Goal: Task Accomplishment & Management: Manage account settings

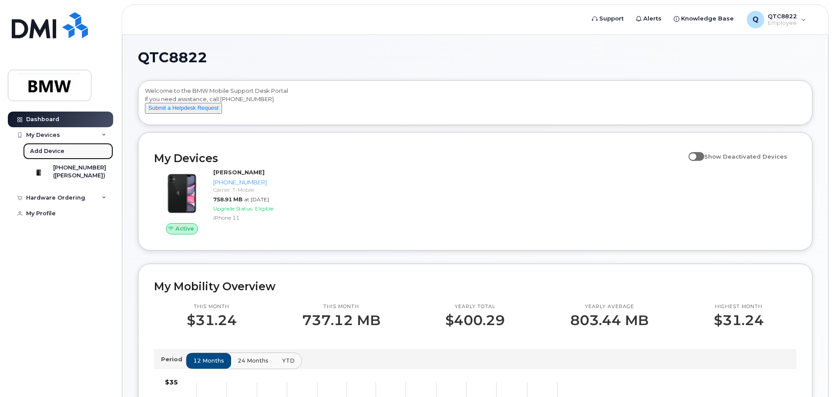
drag, startPoint x: 0, startPoint y: 0, endPoint x: 43, endPoint y: 152, distance: 157.9
click at [43, 152] on div "Add Device" at bounding box center [47, 151] width 34 height 8
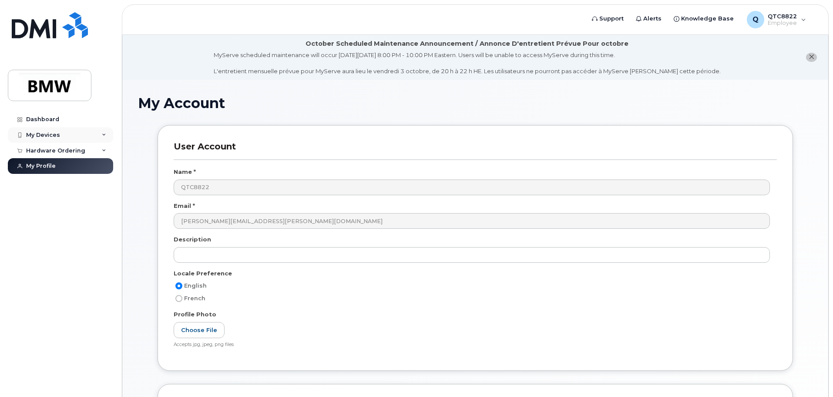
click at [49, 135] on div "My Devices" at bounding box center [43, 135] width 34 height 7
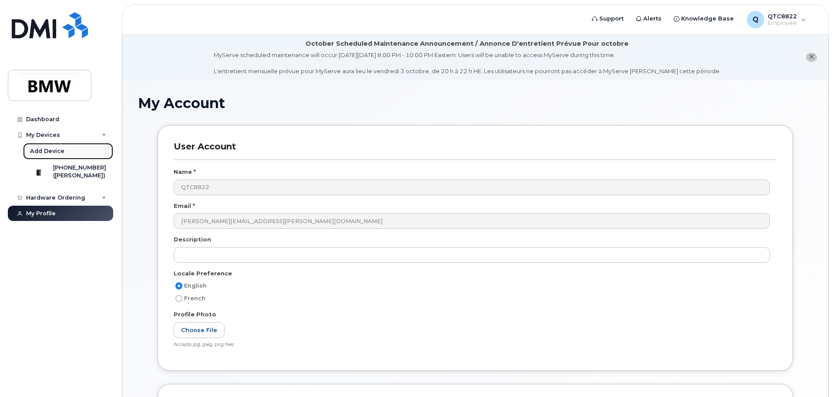
click at [57, 150] on div "Add Device" at bounding box center [47, 151] width 34 height 8
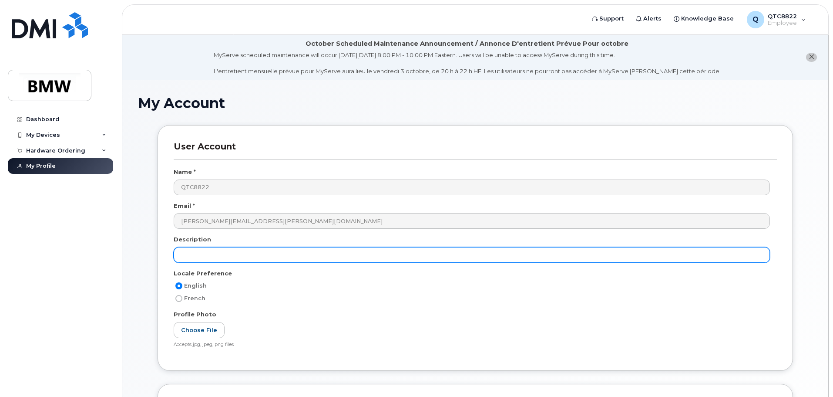
click at [390, 258] on input "text" at bounding box center [472, 255] width 597 height 16
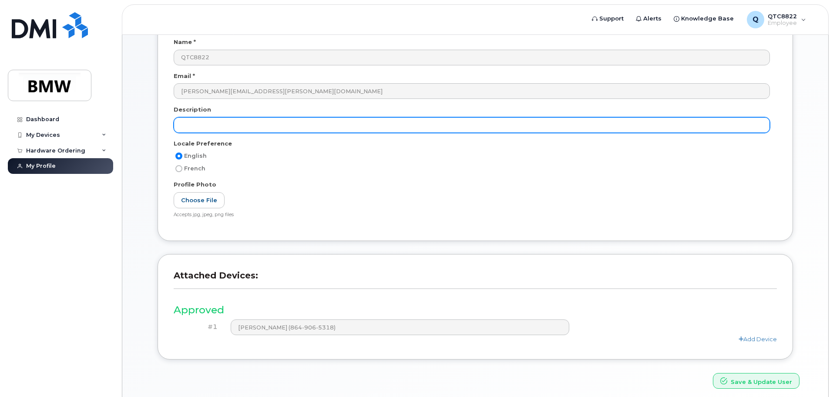
scroll to position [131, 0]
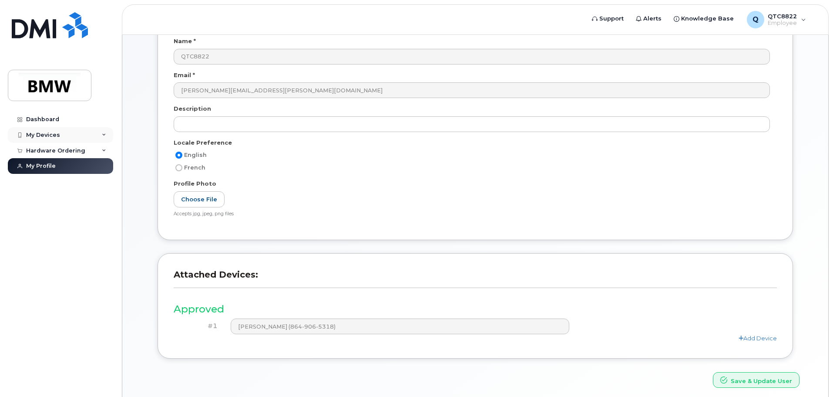
click at [106, 132] on div "My Devices" at bounding box center [60, 135] width 105 height 16
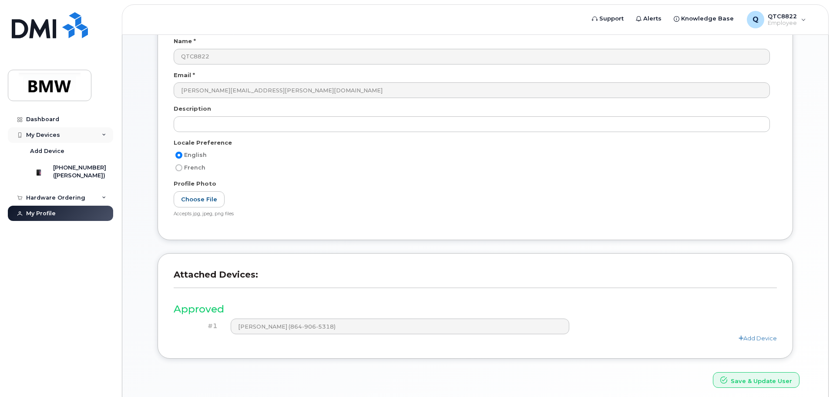
click at [106, 132] on div "My Devices" at bounding box center [60, 135] width 105 height 16
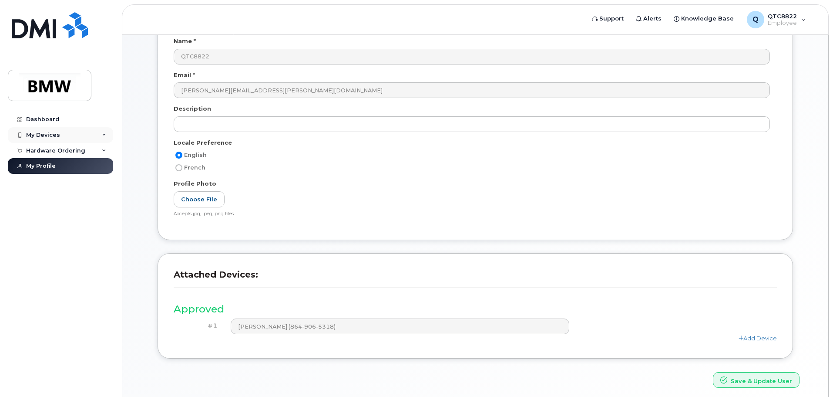
click at [106, 132] on div "My Devices" at bounding box center [60, 135] width 105 height 16
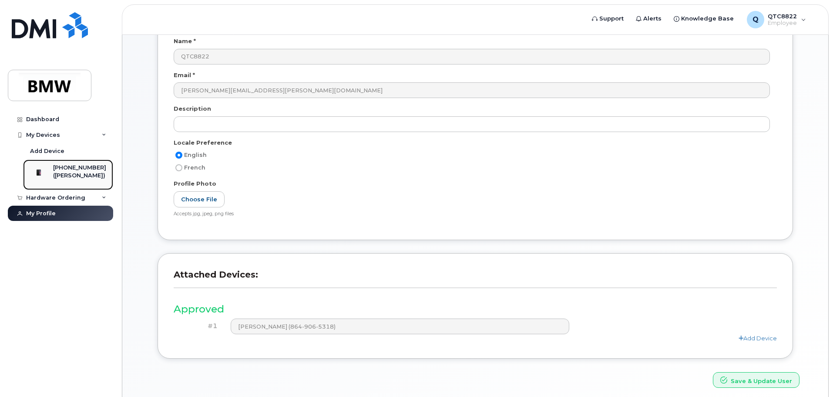
click at [88, 169] on div "[PHONE_NUMBER]" at bounding box center [79, 168] width 53 height 8
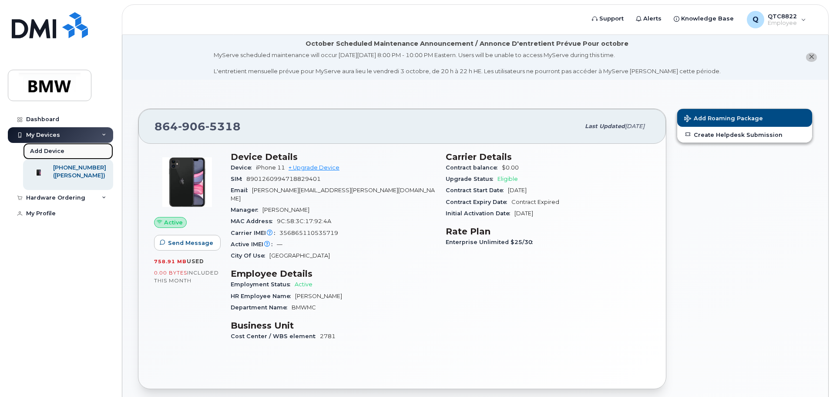
click at [58, 150] on div "Add Device" at bounding box center [47, 151] width 34 height 8
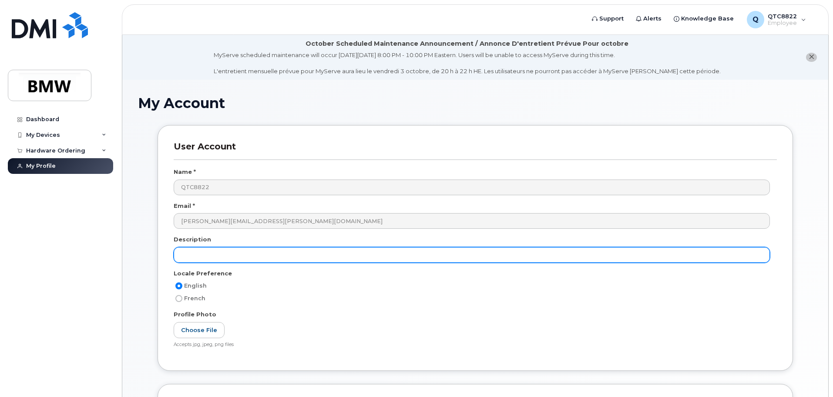
click at [283, 253] on input "text" at bounding box center [472, 255] width 597 height 16
type input "N"
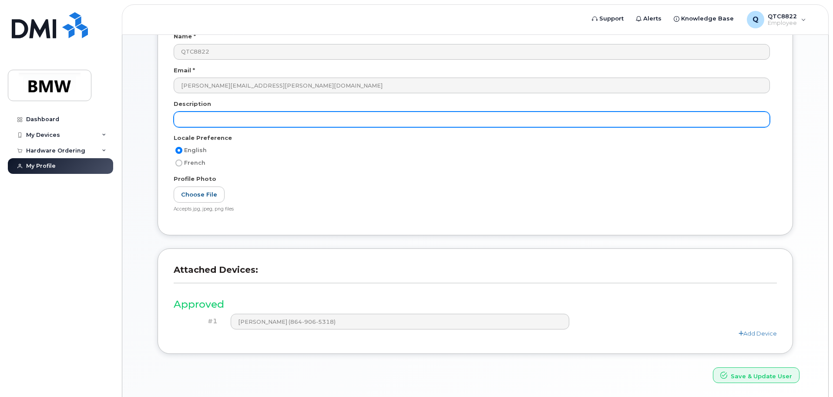
scroll to position [165, 0]
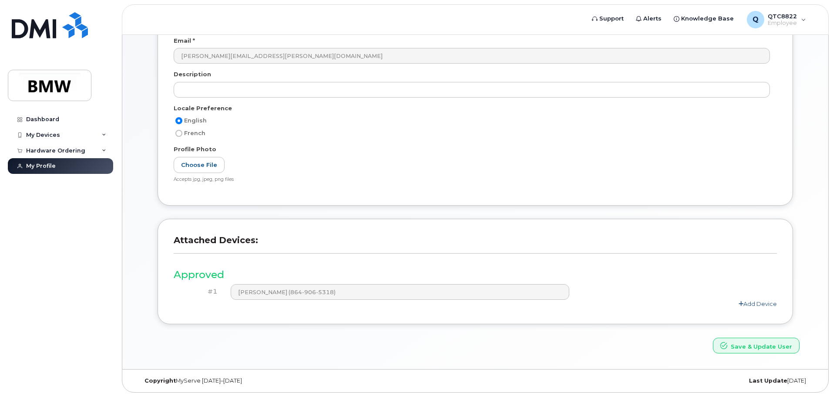
click at [766, 303] on link "Add Device" at bounding box center [758, 303] width 38 height 7
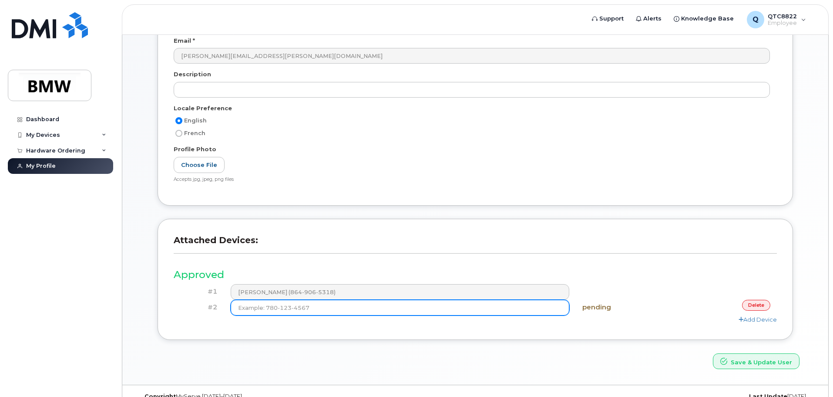
click at [433, 313] on input at bounding box center [400, 308] width 339 height 16
click at [402, 304] on input at bounding box center [400, 308] width 339 height 16
type input "(2"
type input "(864) 906-5318"
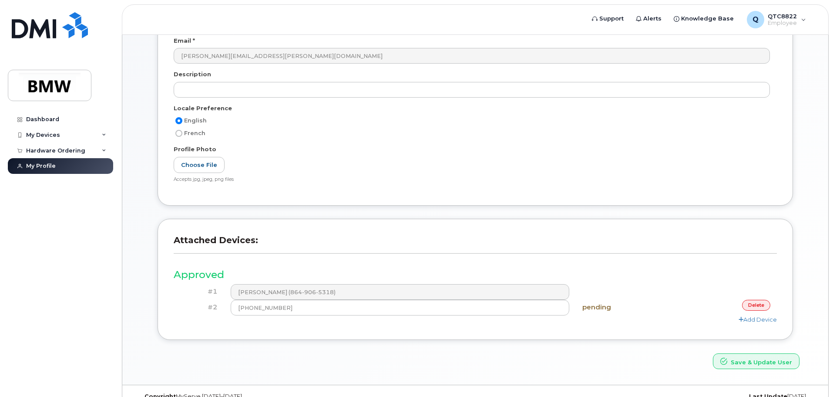
click at [675, 320] on div "Add Device" at bounding box center [476, 319] width 604 height 8
click at [404, 328] on div "Attached Devices: Approved #1 Brandon Huskey (864-906-5318) #2 (864) 906-5318 p…" at bounding box center [476, 279] width 636 height 121
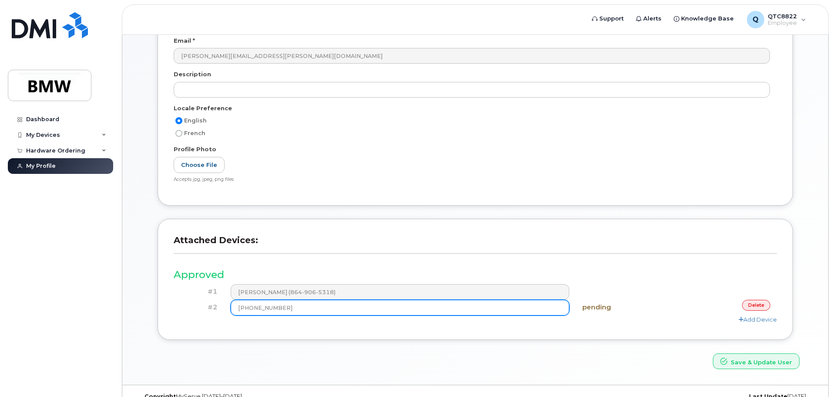
click at [236, 307] on input "(864) 906-5318" at bounding box center [400, 308] width 339 height 16
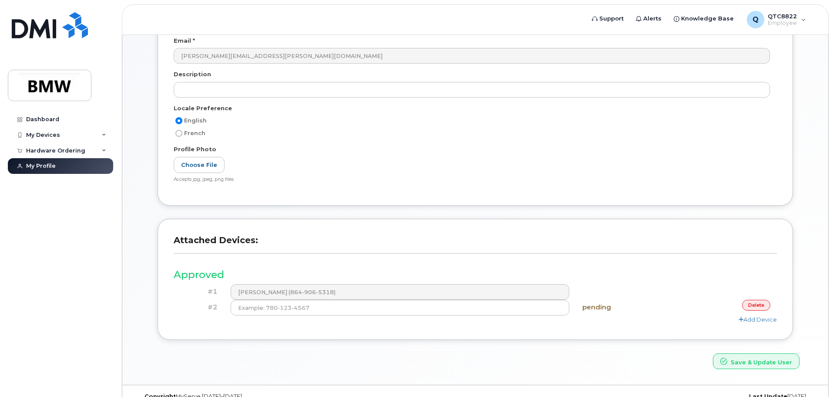
click at [321, 322] on div "Add Device" at bounding box center [476, 319] width 604 height 8
click at [613, 246] on h3 "Attached Devices:" at bounding box center [476, 244] width 604 height 19
click at [69, 133] on div "My Devices" at bounding box center [60, 135] width 105 height 16
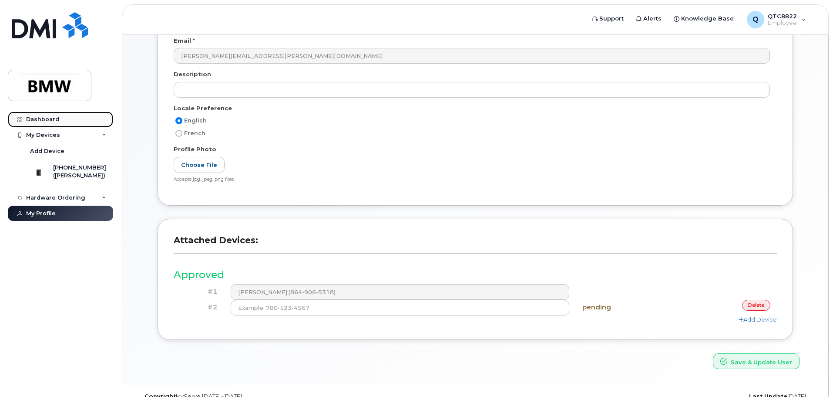
click at [51, 119] on div "Dashboard" at bounding box center [42, 119] width 33 height 7
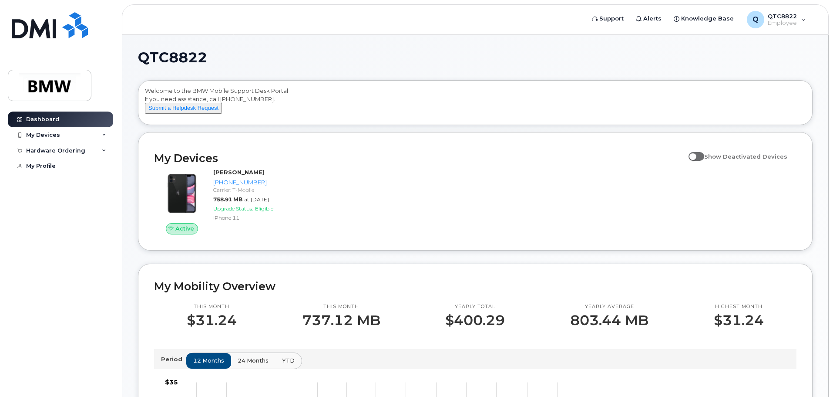
click at [701, 164] on label "Show Deactivated Devices" at bounding box center [738, 156] width 99 height 17
click at [696, 155] on input "Show Deactivated Devices" at bounding box center [692, 151] width 7 height 7
click at [705, 161] on span at bounding box center [697, 156] width 16 height 9
click at [696, 155] on input "Show Deactivated Devices" at bounding box center [692, 151] width 7 height 7
checkbox input "false"
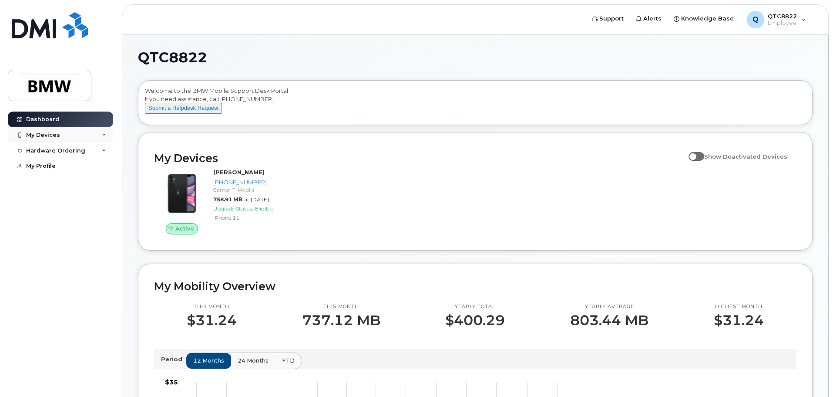
click at [102, 133] on icon at bounding box center [104, 135] width 4 height 4
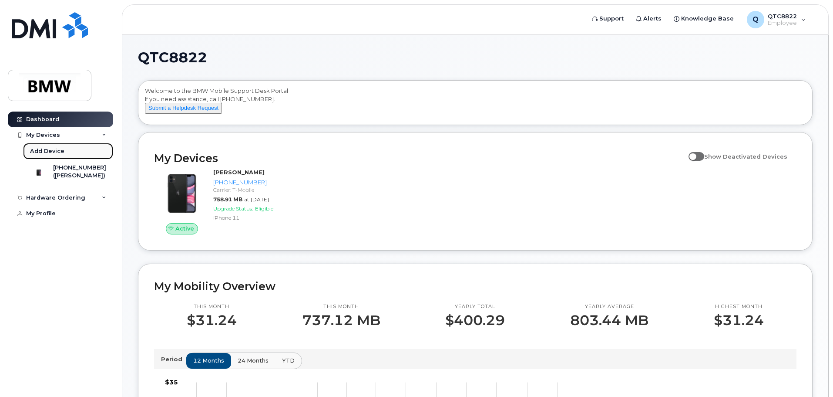
click at [91, 150] on link "Add Device" at bounding box center [68, 151] width 90 height 17
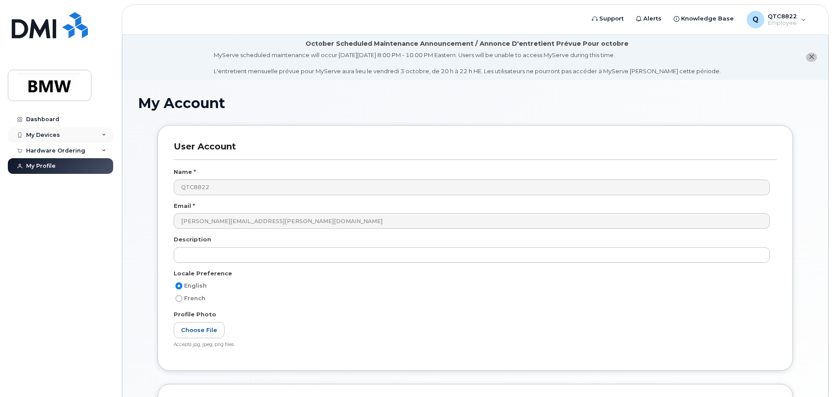
click at [102, 139] on div "My Devices" at bounding box center [60, 135] width 105 height 16
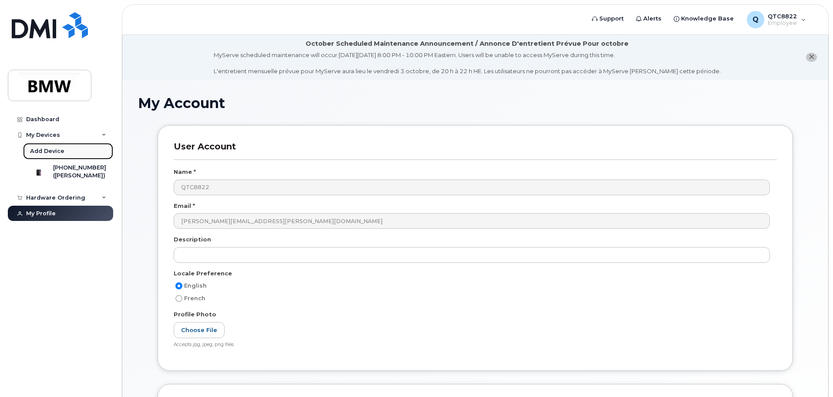
click at [81, 151] on link "Add Device" at bounding box center [68, 151] width 90 height 17
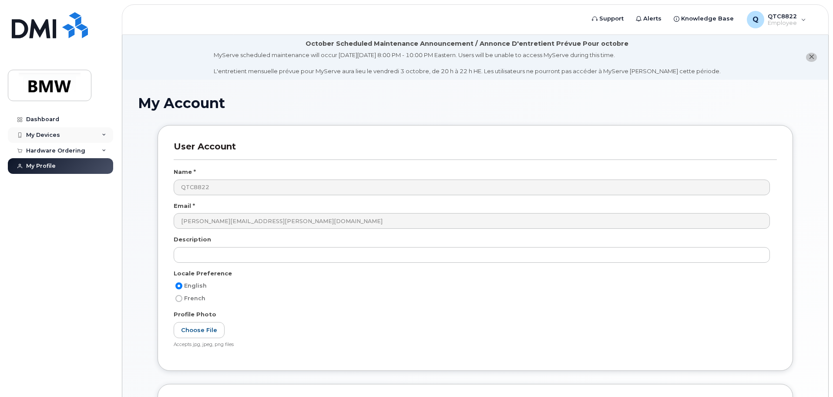
click at [102, 134] on div "My Devices" at bounding box center [60, 135] width 105 height 16
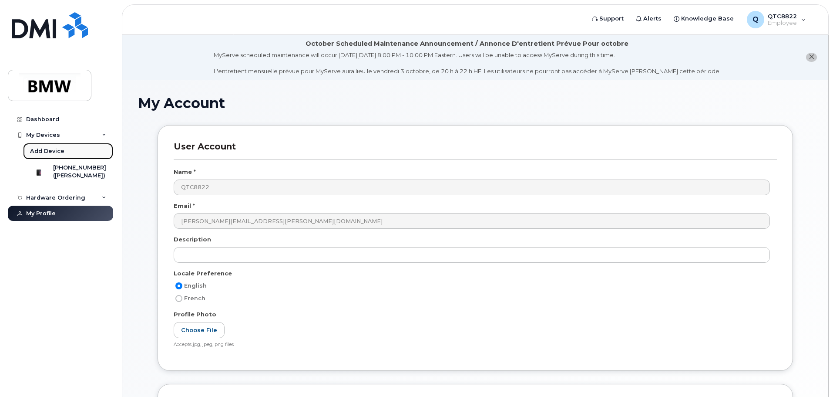
click at [88, 151] on link "Add Device" at bounding box center [68, 151] width 90 height 17
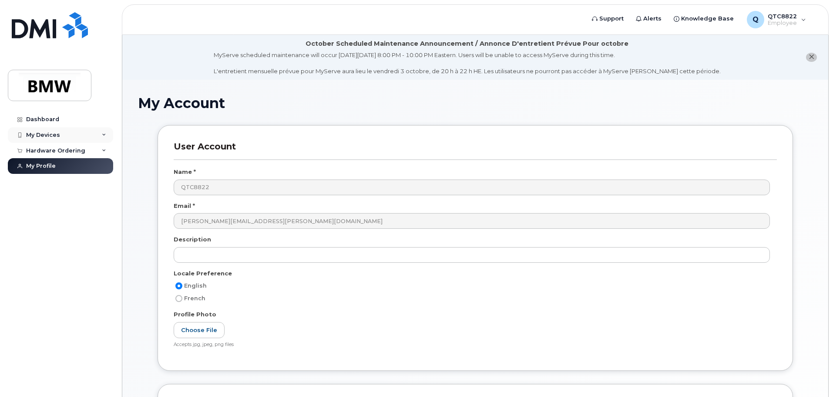
click at [98, 135] on div "My Devices" at bounding box center [60, 135] width 105 height 16
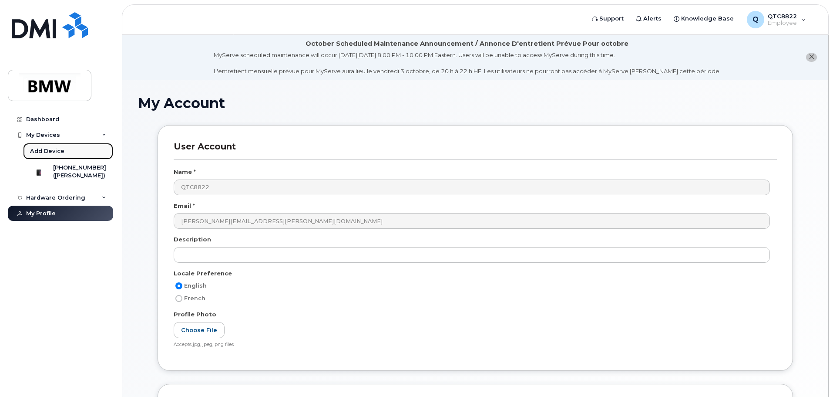
click at [78, 151] on link "Add Device" at bounding box center [68, 151] width 90 height 17
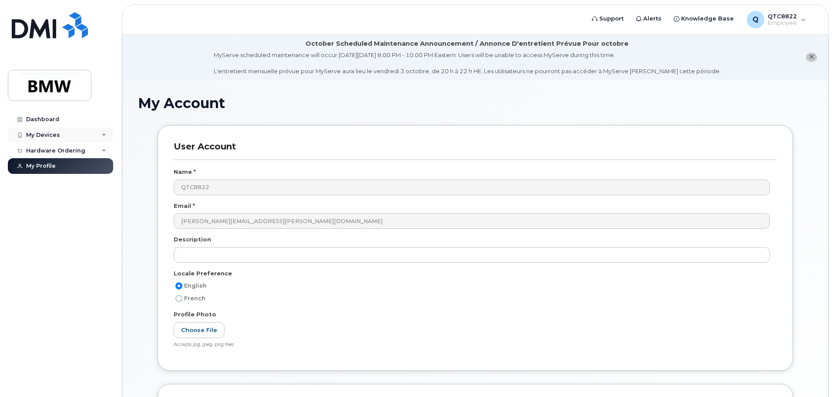
click at [54, 137] on div "My Devices" at bounding box center [43, 135] width 34 height 7
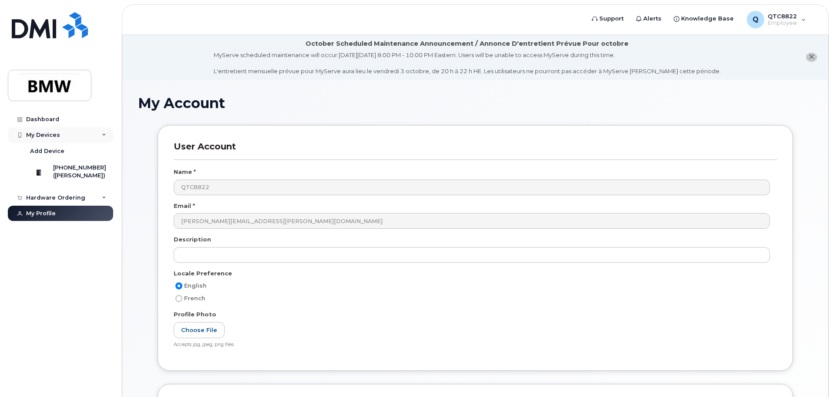
click at [88, 135] on div "My Devices" at bounding box center [60, 135] width 105 height 16
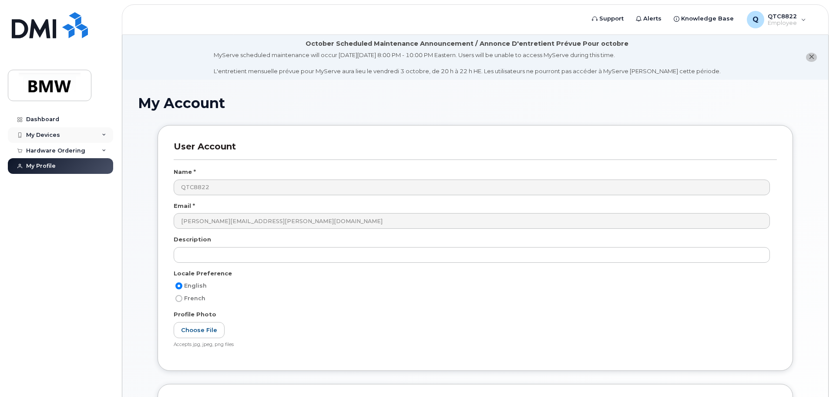
click at [85, 133] on div "My Devices" at bounding box center [60, 135] width 105 height 16
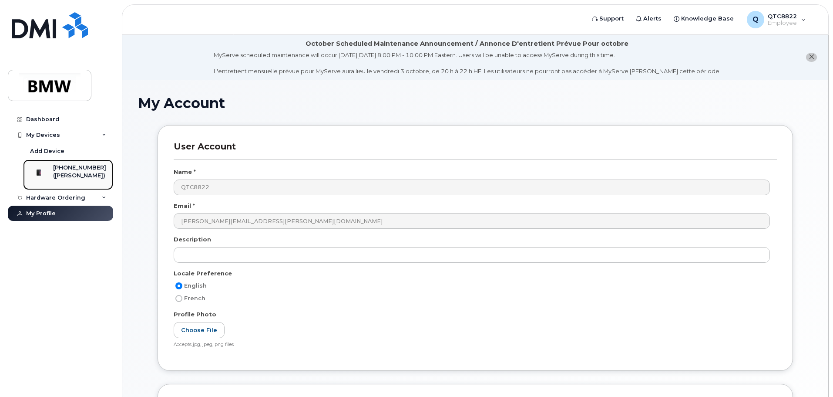
click at [43, 176] on img at bounding box center [38, 172] width 9 height 9
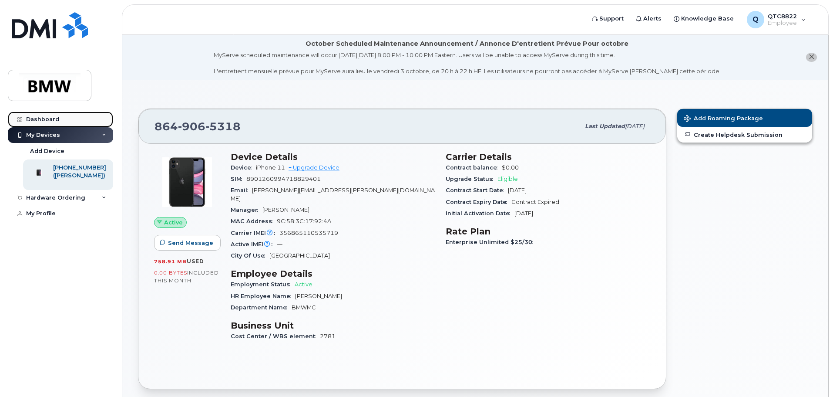
click at [48, 120] on div "Dashboard" at bounding box center [42, 119] width 33 height 7
